Goal: Task Accomplishment & Management: Use online tool/utility

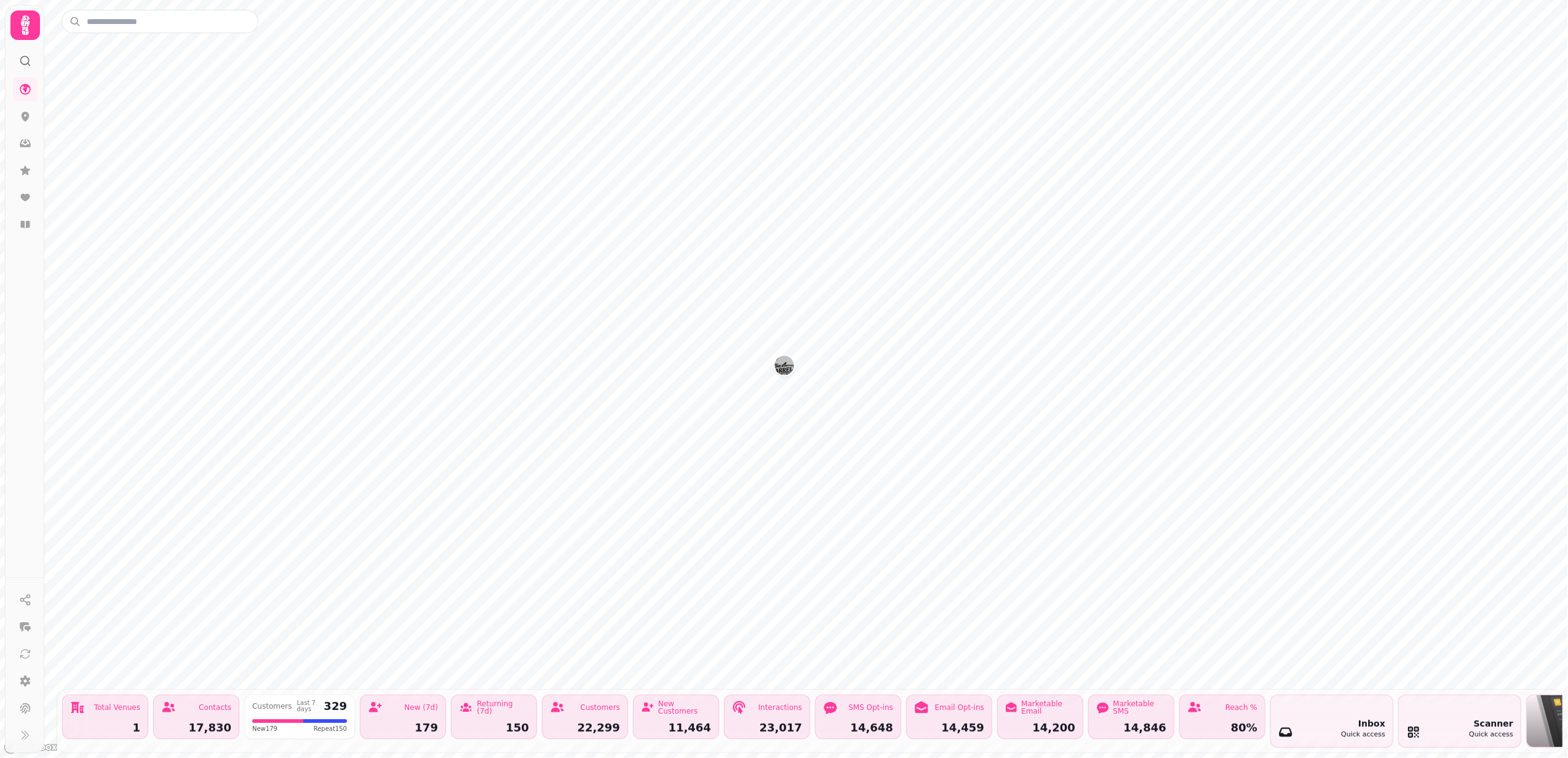
click at [786, 363] on img "The Barrelman" at bounding box center [784, 365] width 19 height 19
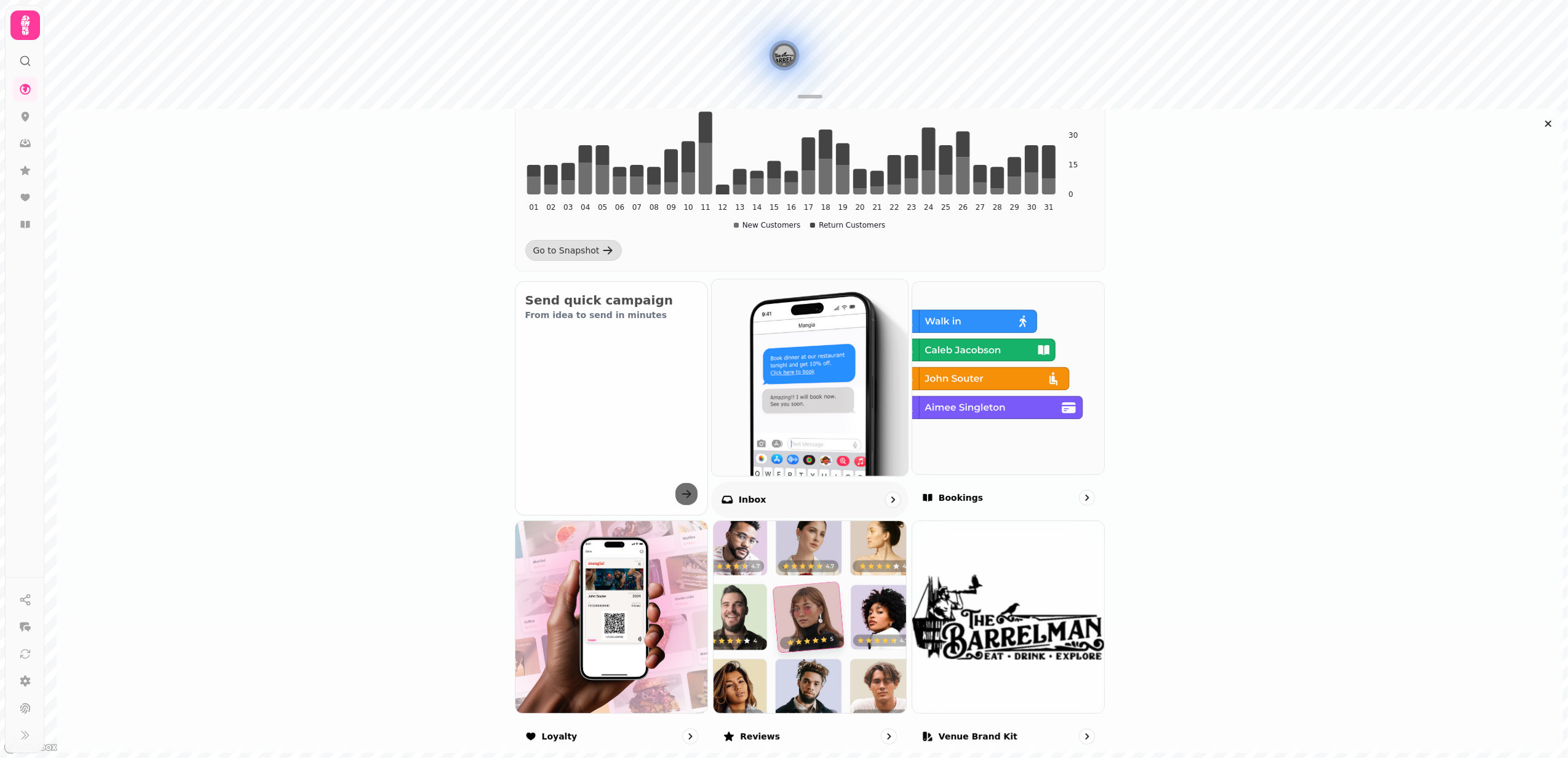
scroll to position [328, 0]
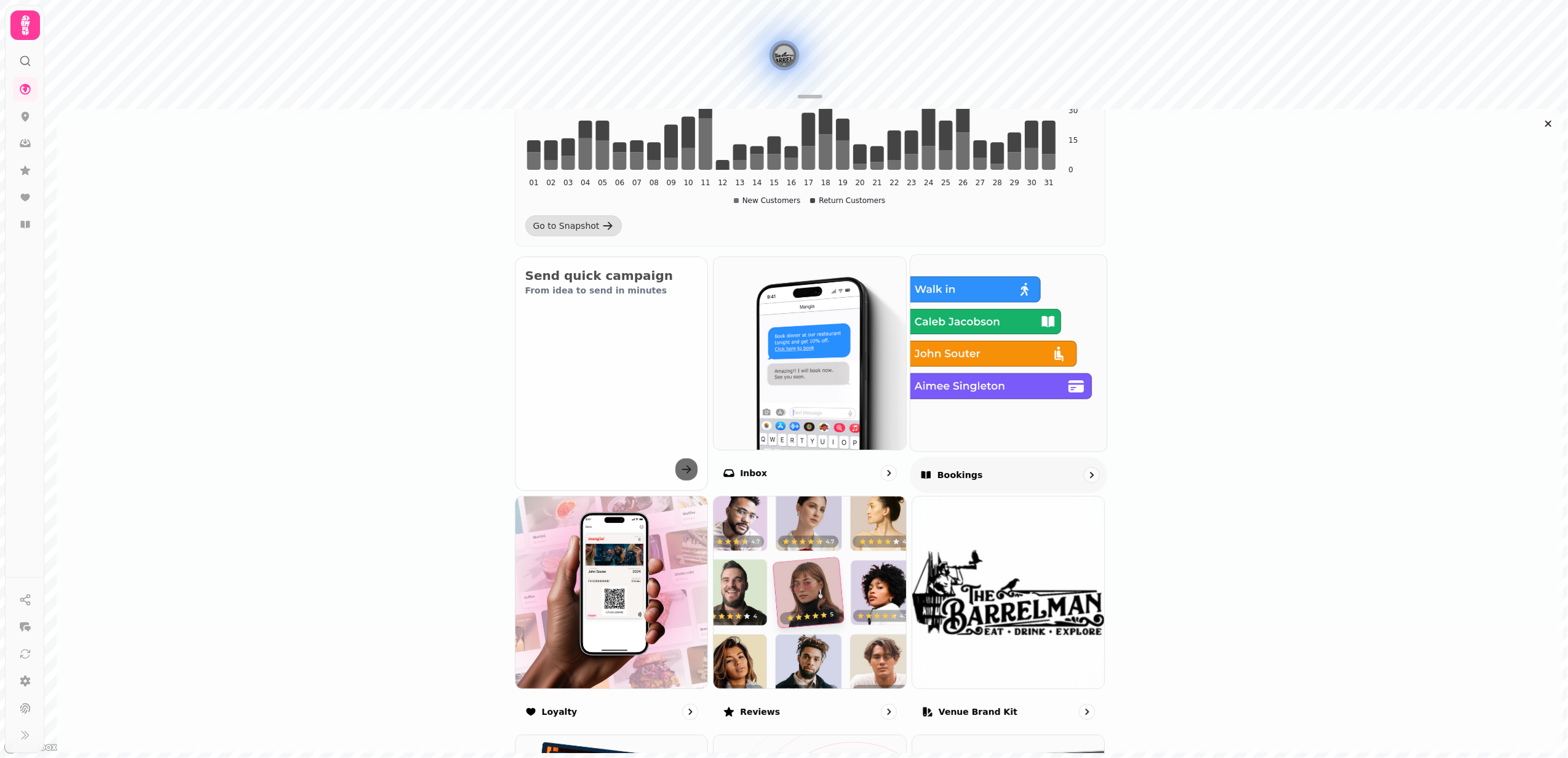
drag, startPoint x: 970, startPoint y: 393, endPoint x: 966, endPoint y: 399, distance: 7.2
click at [970, 393] on img at bounding box center [1008, 353] width 216 height 216
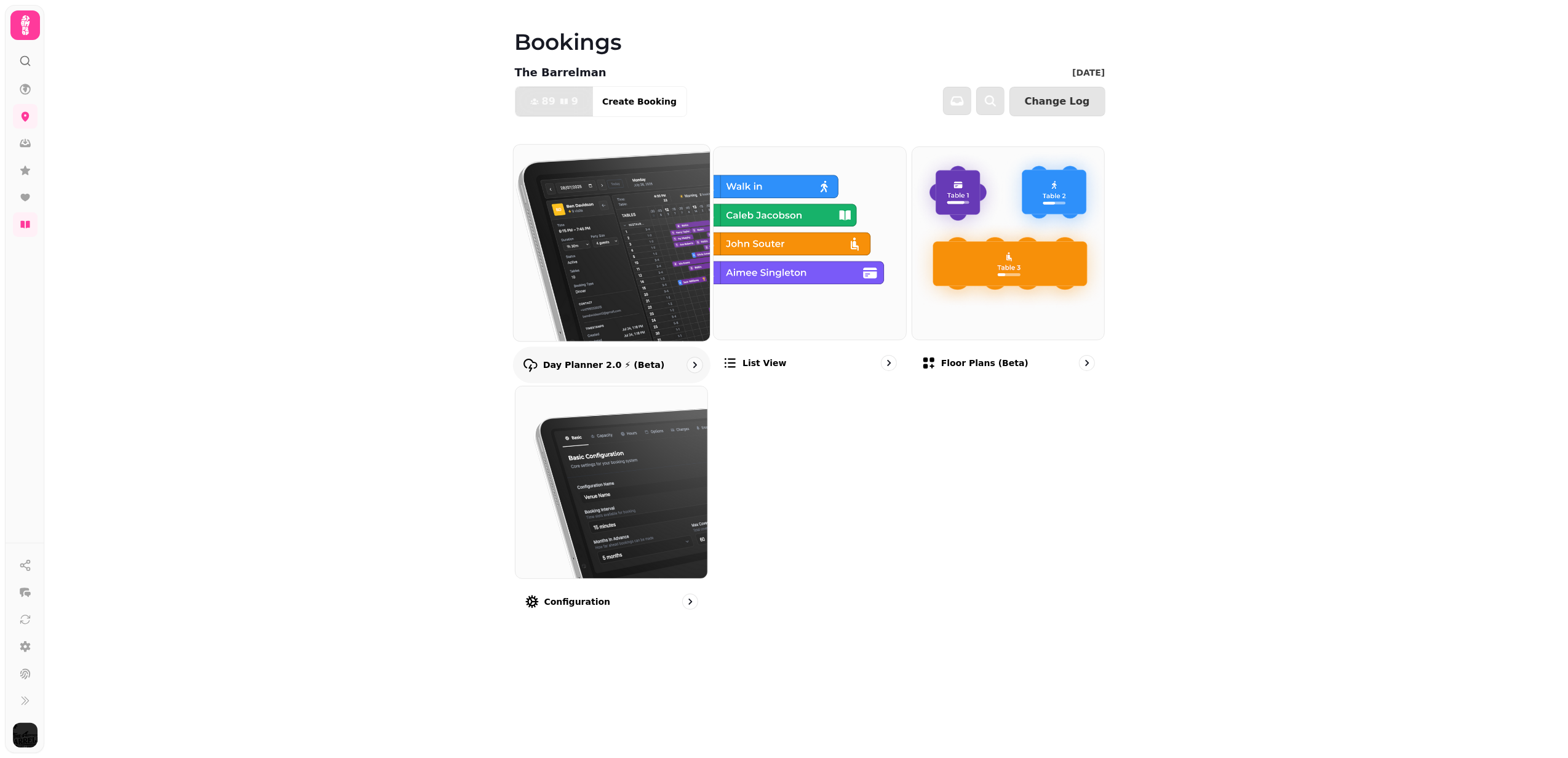
click at [634, 307] on img at bounding box center [611, 242] width 216 height 216
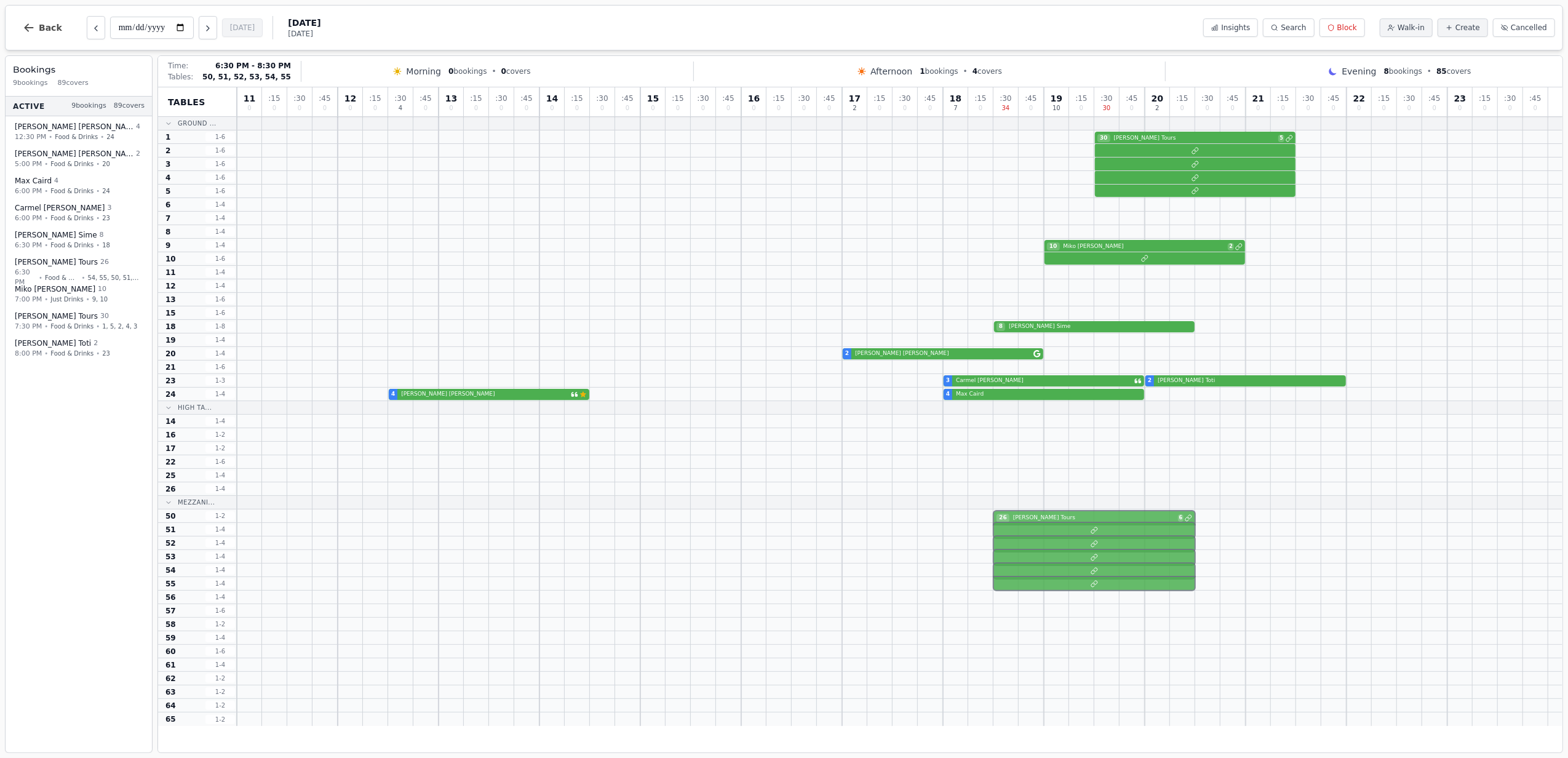
click at [1039, 519] on div "26 HIX Tours 6" at bounding box center [899, 516] width 1326 height 14
select select "****"
select select "**"
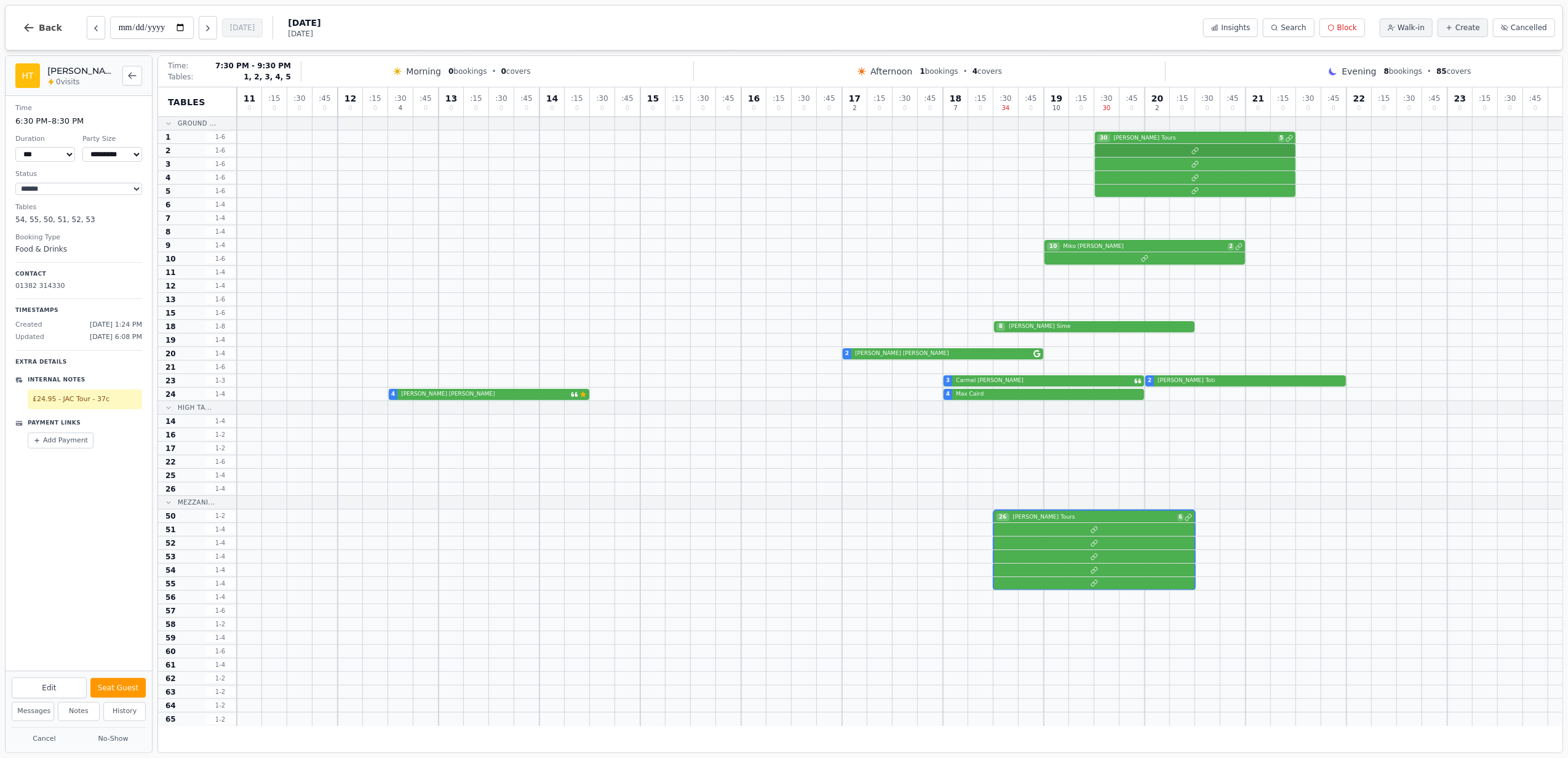
click at [1192, 146] on div at bounding box center [899, 150] width 1326 height 14
click at [1057, 522] on div "26 HIX Tours 6" at bounding box center [899, 516] width 1326 height 14
click at [1181, 143] on div "30 HIX Tours 5" at bounding box center [899, 137] width 1326 height 14
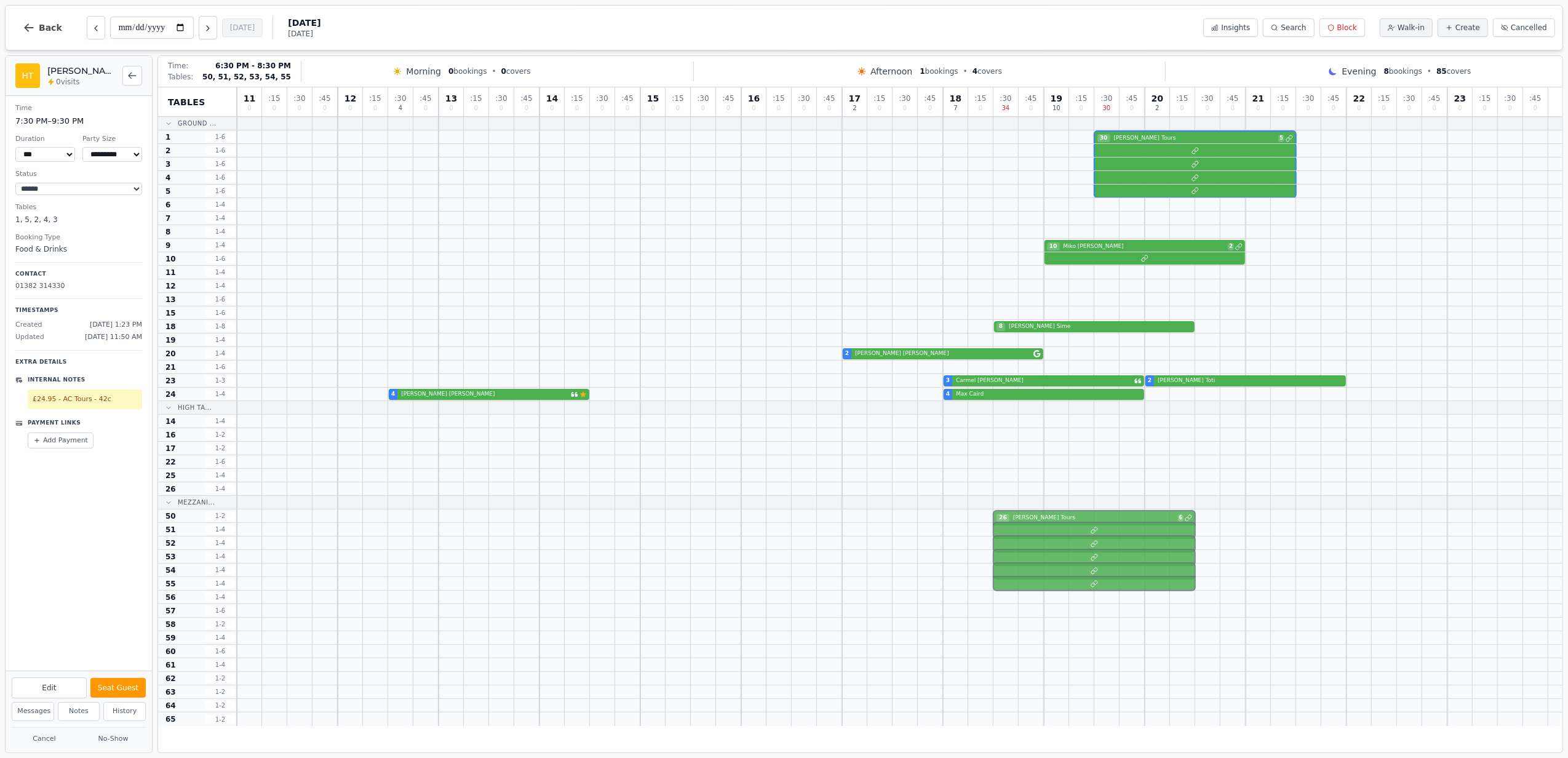
click at [1093, 521] on div "26 HIX Tours 6" at bounding box center [899, 516] width 1326 height 14
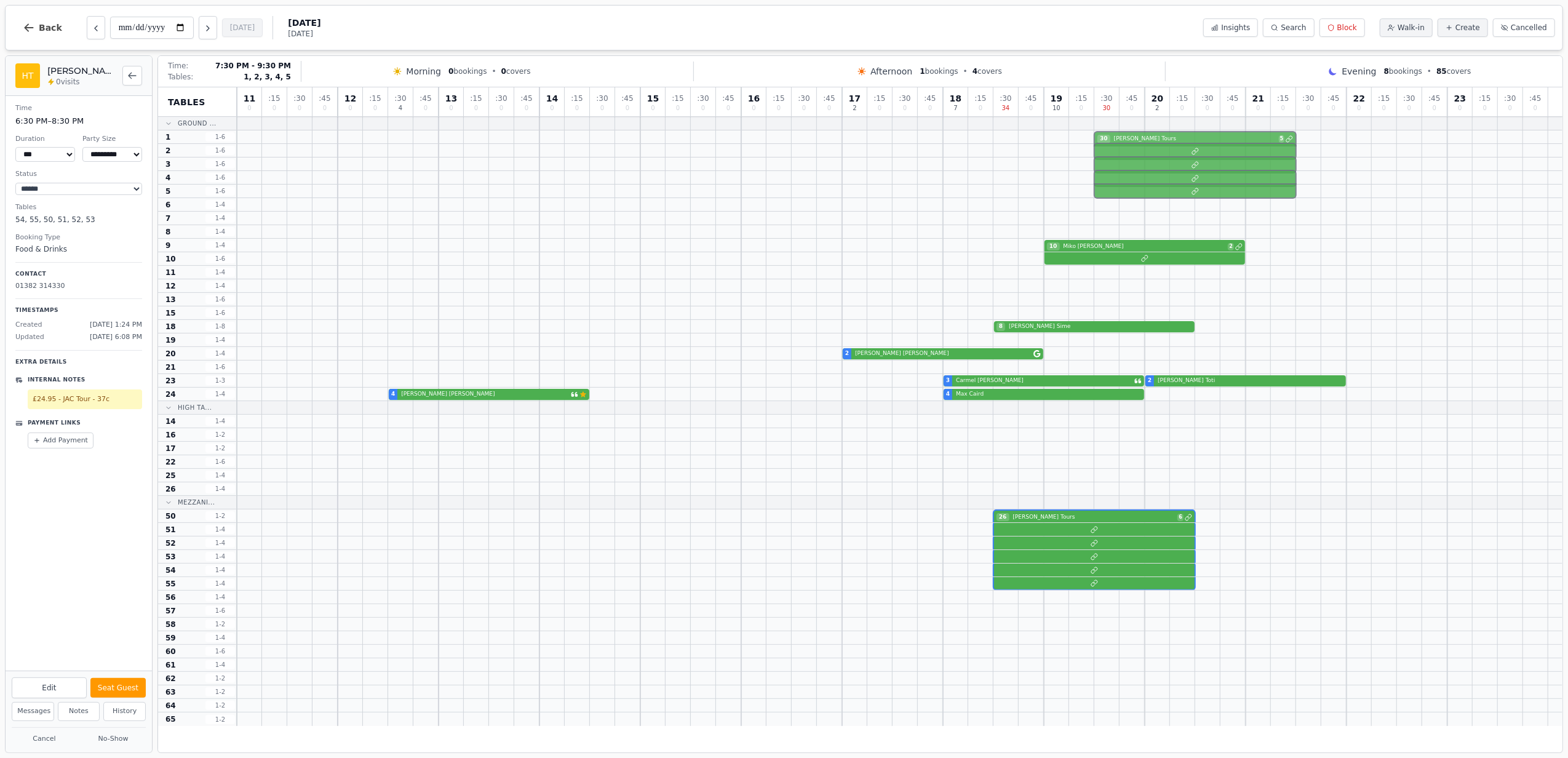
click at [1188, 142] on div "30 HIX Tours 5" at bounding box center [899, 137] width 1326 height 14
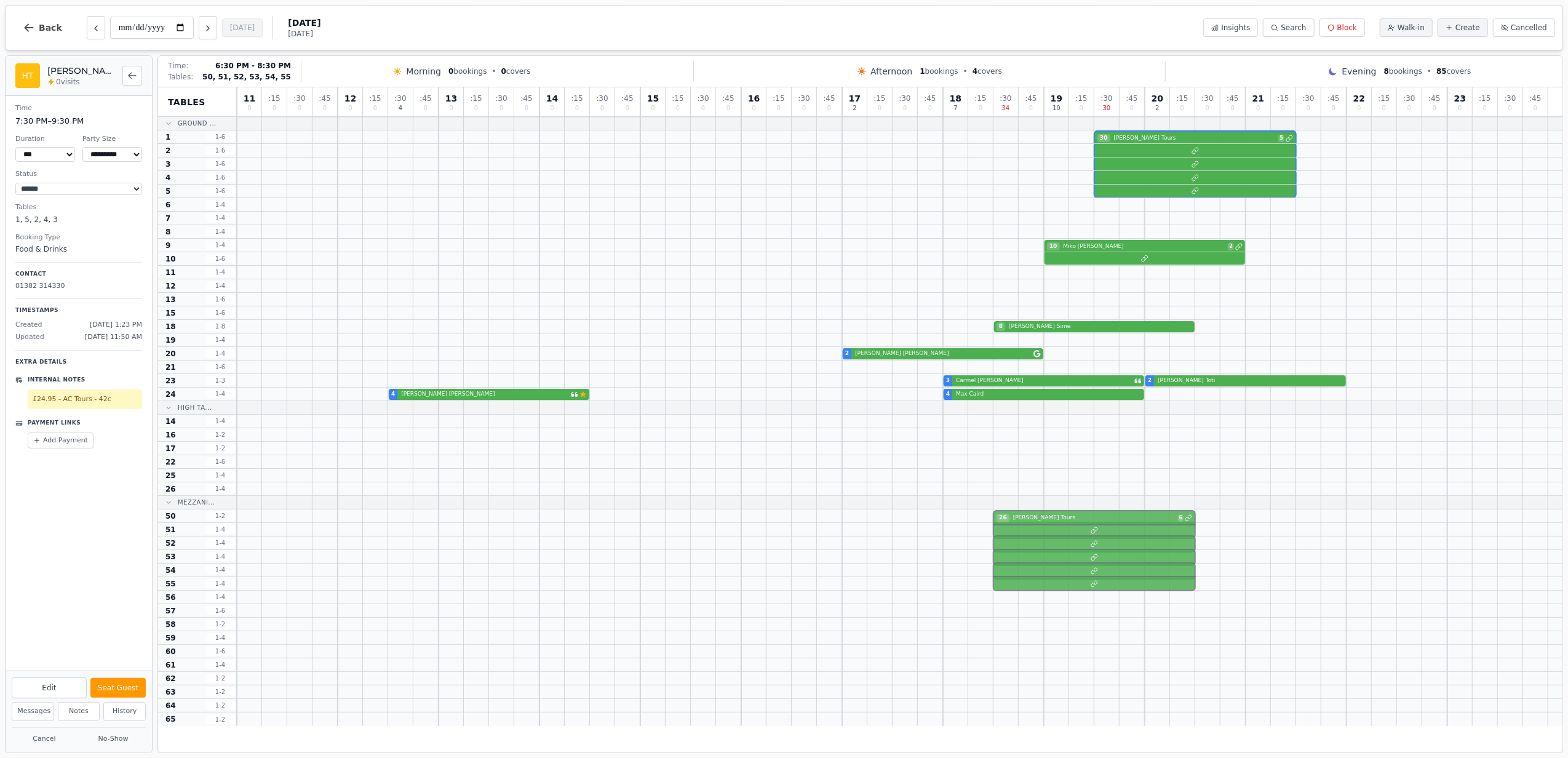
click at [1060, 524] on div at bounding box center [899, 529] width 1326 height 14
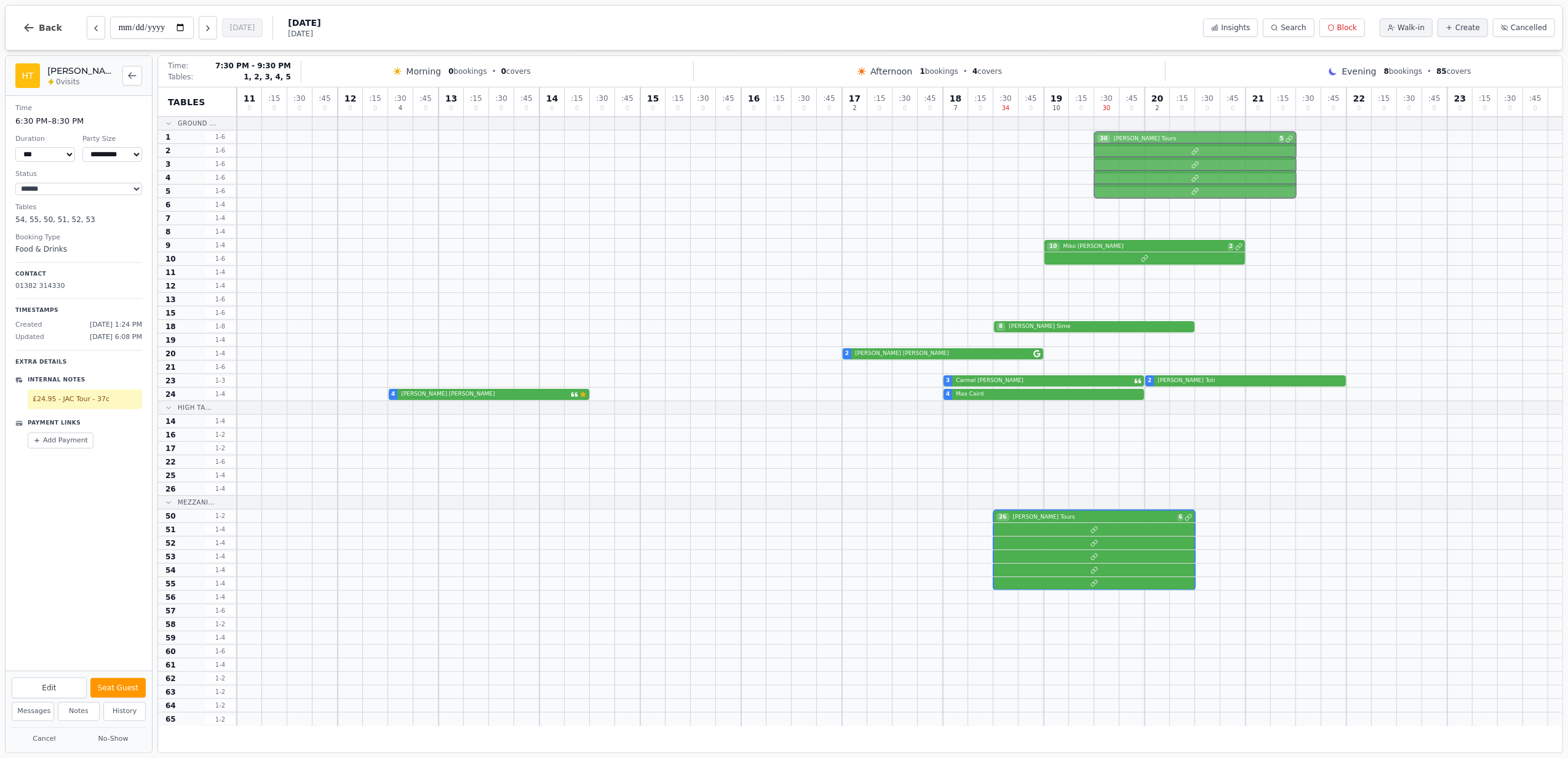
click at [1130, 136] on div "30 HIX Tours 5" at bounding box center [899, 137] width 1326 height 14
